Goal: Task Accomplishment & Management: Use online tool/utility

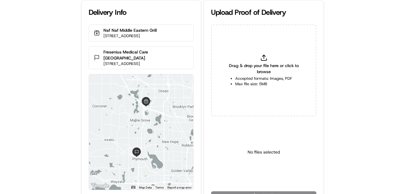
click at [51, 109] on div "Delivery Info Naf Naf Middle Eastern Grill 12725 Elm Creek Blvd N #120, Maple G…" at bounding box center [202, 97] width 405 height 194
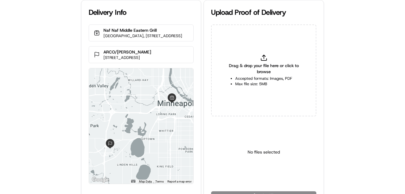
click at [46, 64] on div "Delivery Info [GEOGRAPHIC_DATA], [STREET_ADDRESS] ARCO/[PERSON_NAME] [STREET_AD…" at bounding box center [202, 97] width 405 height 194
click at [257, 176] on html "Delivery Info [GEOGRAPHIC_DATA], [STREET_ADDRESS] ARCO/[PERSON_NAME] [STREET_AD…" at bounding box center [202, 97] width 405 height 194
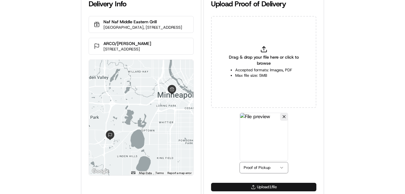
scroll to position [13, 0]
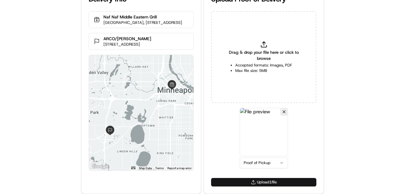
click at [258, 185] on button "Upload 1 file" at bounding box center [263, 182] width 105 height 8
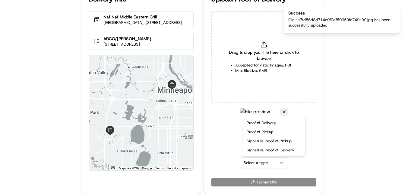
click at [255, 164] on html "Delivery Info Naf Naf Middle Eastern Grill Marriott Hotel City Center, 40 S 7th…" at bounding box center [202, 84] width 405 height 194
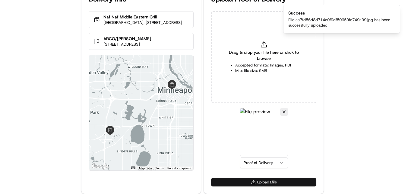
click at [258, 181] on button "Upload 1 file" at bounding box center [263, 182] width 105 height 8
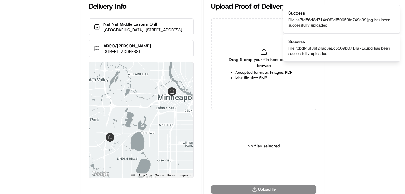
scroll to position [0, 0]
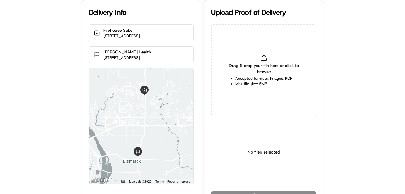
click at [29, 133] on div "Delivery Info Firehouse Subs 4521 Ottawa St Suite 1, Bismarck, ND 58503, USA Sa…" at bounding box center [202, 97] width 405 height 194
click at [41, 113] on div "Delivery Info Firehouse Subs 4521 Ottawa St Suite 1, Bismarck, ND 58503, USA Sa…" at bounding box center [202, 97] width 405 height 194
click at [268, 175] on html "Delivery Info Firehouse Subs 4521 Ottawa St Suite 1, Bismarck, ND 58503, USA Sa…" at bounding box center [202, 97] width 405 height 194
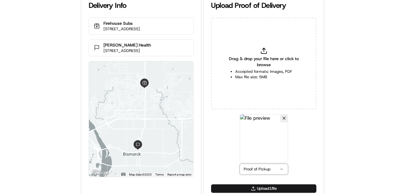
scroll to position [13, 0]
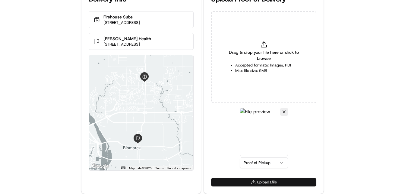
click at [255, 183] on button "Upload 1 file" at bounding box center [263, 182] width 105 height 8
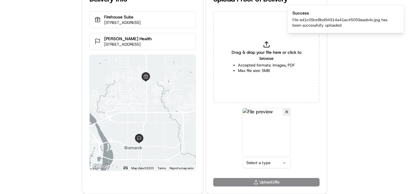
click at [264, 161] on html "Delivery Info Firehouse Subs 4521 Ottawa St Suite 1, Bismarck, ND 58503, USA Sa…" at bounding box center [204, 84] width 409 height 194
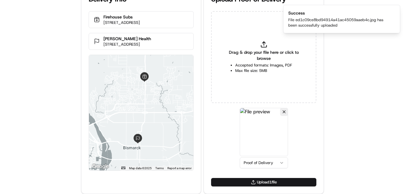
click at [261, 184] on button "Upload 1 file" at bounding box center [263, 182] width 105 height 8
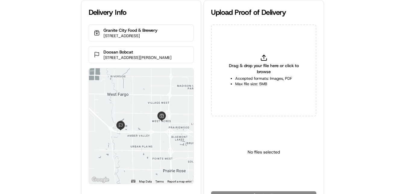
click at [32, 81] on div "Delivery Info Granite City Food & Brewery [STREET_ADDRESS] Doosan Bobcat [STREE…" at bounding box center [202, 97] width 405 height 194
click at [260, 178] on html "Delivery Info Granite City Food & Brewery [STREET_ADDRESS] Doosan Bobcat [STREE…" at bounding box center [202, 97] width 405 height 194
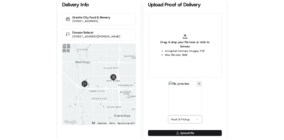
scroll to position [13, 0]
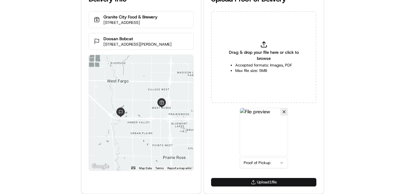
click at [252, 178] on button "Upload 1 file" at bounding box center [263, 182] width 105 height 8
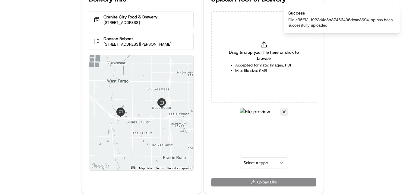
click at [263, 160] on html "Delivery Info Granite City Food & Brewery [STREET_ADDRESS] Doosan Bobcat [STREE…" at bounding box center [202, 84] width 405 height 194
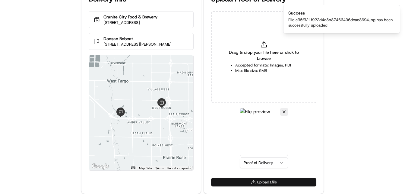
click at [252, 182] on button "Upload 1 file" at bounding box center [263, 182] width 105 height 8
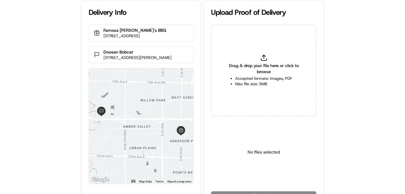
click at [34, 125] on div "Delivery Info Famous [PERSON_NAME]'s BBQ [STREET_ADDRESS] Doosan Bobcat [STREET…" at bounding box center [202, 97] width 405 height 194
click at [44, 102] on div "Delivery Info Famous [PERSON_NAME]'s BBQ [STREET_ADDRESS] Doosan Bobcat [STREET…" at bounding box center [202, 97] width 405 height 194
click at [45, 100] on div "Delivery Info Famous Dave's BBQ 1636 42nd St SW, Fargo, ND 58104, USA Doosan Bo…" at bounding box center [202, 97] width 405 height 194
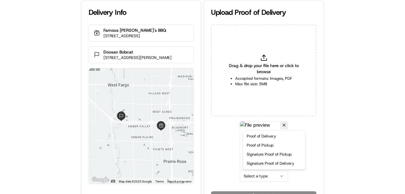
click at [272, 177] on html "Delivery Info Famous Dave's BBQ 1636 42nd St SW, Fargo, ND 58104, USA Doosan Bo…" at bounding box center [202, 97] width 405 height 194
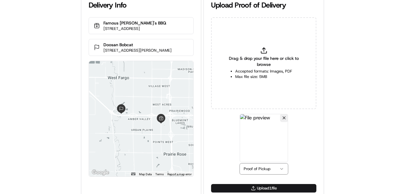
scroll to position [13, 0]
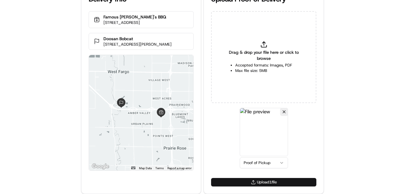
click at [251, 183] on button "Upload 1 file" at bounding box center [263, 182] width 105 height 8
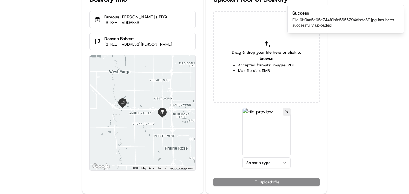
click at [251, 162] on html "Delivery Info Famous Dave's BBQ 1636 42nd St SW, Fargo, ND 58104, USA Doosan Bo…" at bounding box center [204, 84] width 409 height 194
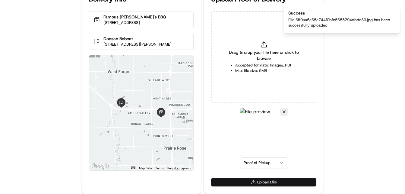
click at [272, 182] on button "Upload 1 file" at bounding box center [263, 182] width 105 height 8
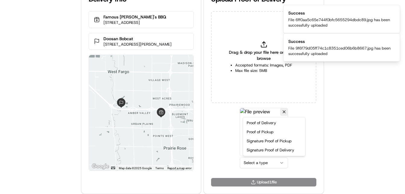
click at [266, 159] on html "Delivery Info Famous Dave's BBQ 1636 42nd St SW, Fargo, ND 58104, USA Doosan Bo…" at bounding box center [202, 84] width 405 height 194
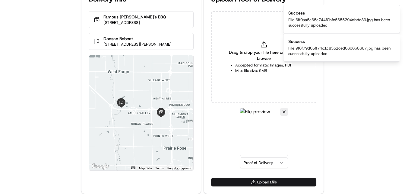
click at [268, 186] on div "Upload 1 file" at bounding box center [264, 186] width 120 height 16
click at [269, 181] on button "Upload 1 file" at bounding box center [263, 182] width 105 height 8
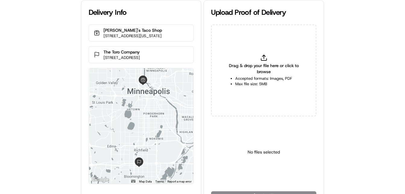
click at [50, 114] on div "Delivery Info Fuzzy's Taco Shop 701 N Washington Ave Ste #125, Minneapolis, MN …" at bounding box center [202, 97] width 405 height 194
click at [56, 100] on div "Delivery Info Fuzzy's Taco Shop 701 N Washington Ave Ste #125, Minneapolis, MN …" at bounding box center [202, 97] width 405 height 194
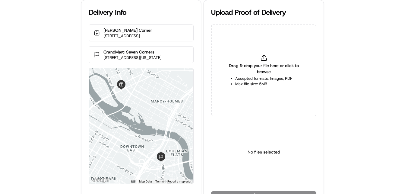
click at [68, 61] on div "Delivery Info Curry Corner 201 E Hennepin Ave, Minneapolis, MN 55403, USA Grand…" at bounding box center [202, 97] width 405 height 194
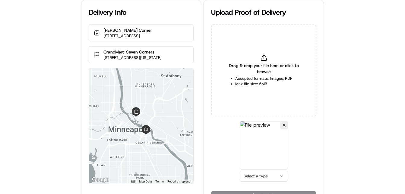
click at [259, 174] on html "Delivery Info Curry Corner 201 E Hennepin Ave, Minneapolis, MN 55403, USA Grand…" at bounding box center [202, 97] width 405 height 194
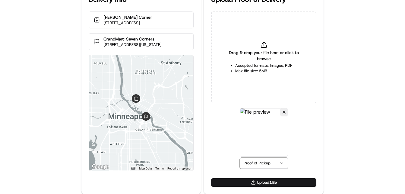
scroll to position [13, 0]
click at [247, 181] on button "Upload 1 file" at bounding box center [263, 182] width 105 height 8
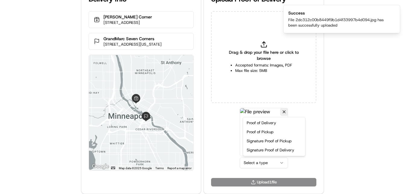
click at [257, 163] on html "Delivery Info Curry Corner 201 E Hennepin Ave, Minneapolis, MN 55403, USA Grand…" at bounding box center [202, 84] width 405 height 194
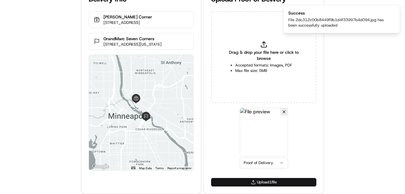
click at [254, 181] on button "Upload 1 file" at bounding box center [263, 182] width 105 height 8
